Goal: Information Seeking & Learning: Check status

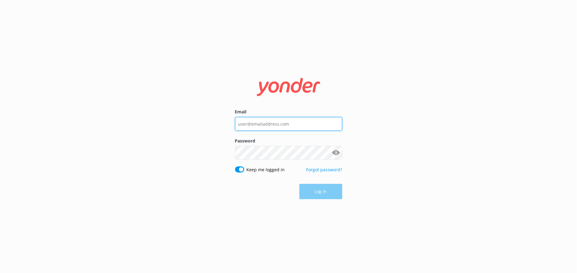
type input "[EMAIL_ADDRESS][DOMAIN_NAME]"
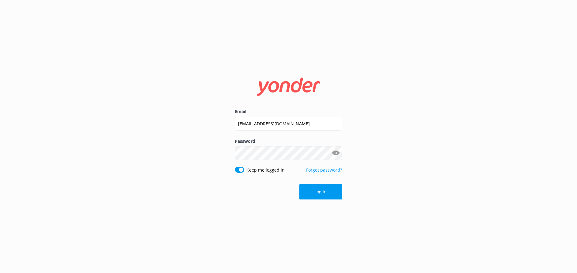
click at [320, 191] on div "Log in" at bounding box center [288, 191] width 107 height 15
click at [318, 193] on button "Log in" at bounding box center [320, 191] width 43 height 15
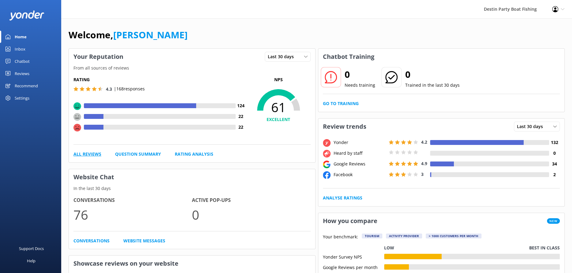
click at [90, 155] on link "All Reviews" at bounding box center [88, 154] width 28 height 7
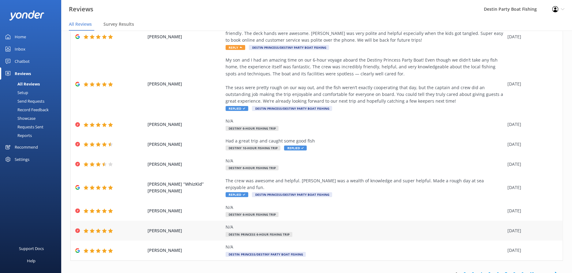
scroll to position [12, 0]
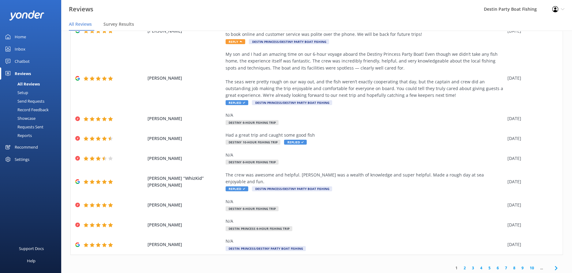
click at [464, 265] on link "2" at bounding box center [465, 268] width 8 height 6
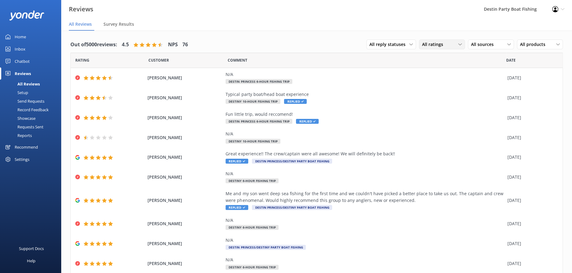
click at [458, 44] on div "All ratings" at bounding box center [442, 44] width 43 height 7
click at [459, 95] on link "Detractors" at bounding box center [447, 94] width 55 height 12
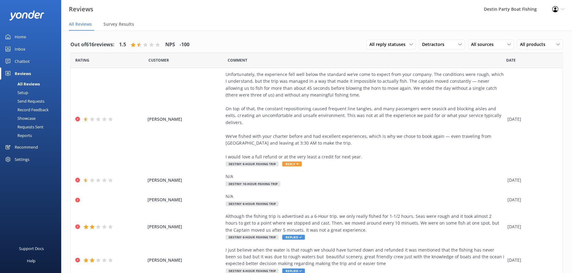
scroll to position [144, 0]
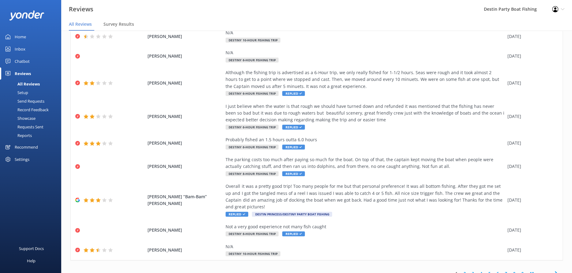
click at [461, 270] on link "2" at bounding box center [465, 273] width 8 height 6
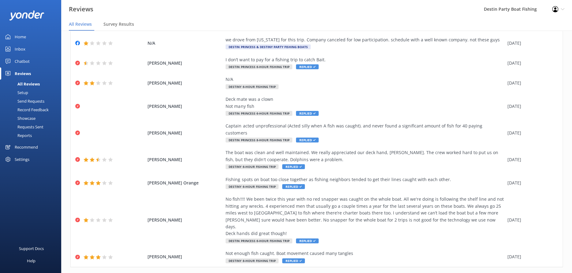
scroll to position [12, 0]
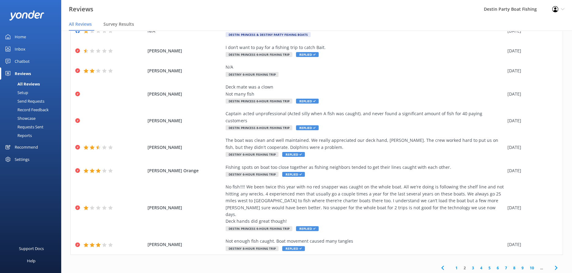
drag, startPoint x: 469, startPoint y: 255, endPoint x: 458, endPoint y: 252, distance: 11.1
click at [469, 265] on link "3" at bounding box center [473, 268] width 8 height 6
